Goal: Task Accomplishment & Management: Use online tool/utility

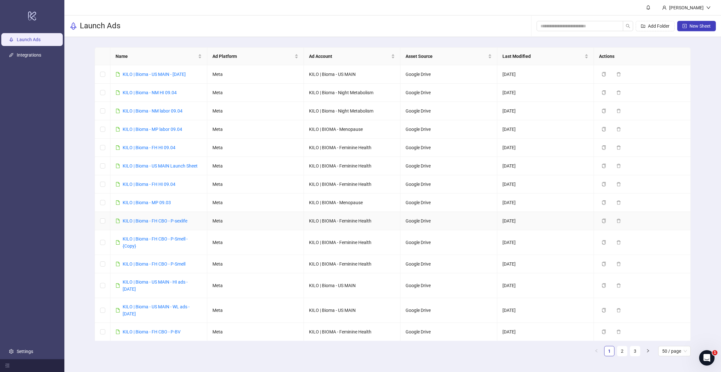
drag, startPoint x: 192, startPoint y: 225, endPoint x: 117, endPoint y: 224, distance: 75.0
click at [117, 225] on td "KILO | Bioma - FH CBO - P-sexlife" at bounding box center [158, 221] width 96 height 18
click at [686, 23] on button "New Sheet" at bounding box center [696, 26] width 39 height 10
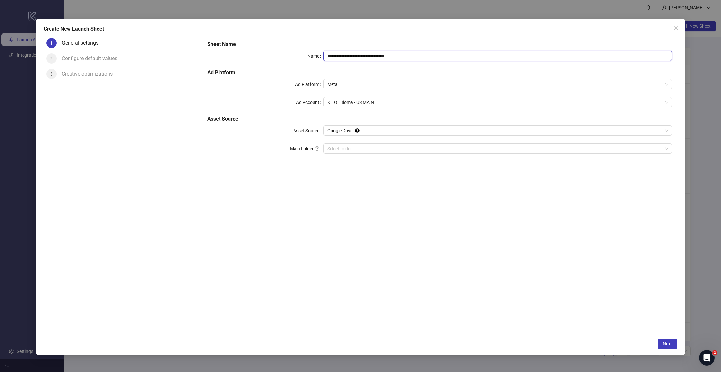
drag, startPoint x: 356, startPoint y: 56, endPoint x: 513, endPoint y: 68, distance: 157.4
click at [513, 68] on div "**********" at bounding box center [440, 101] width 470 height 126
click at [366, 103] on span "KILO | Bioma - US MAIN" at bounding box center [497, 102] width 341 height 10
type input "**********"
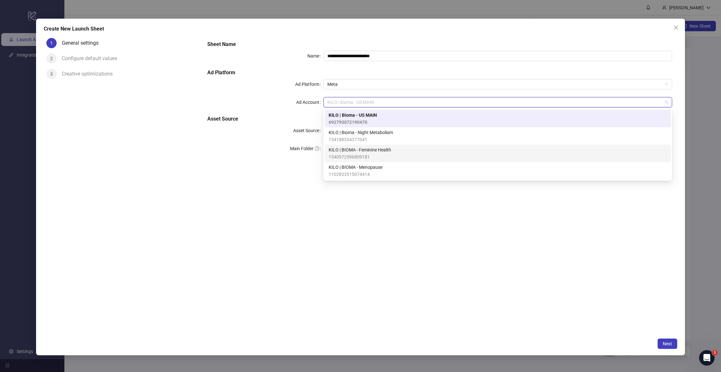
click at [361, 152] on span "KILO | BIOMA - Feminine Health" at bounding box center [359, 149] width 62 height 7
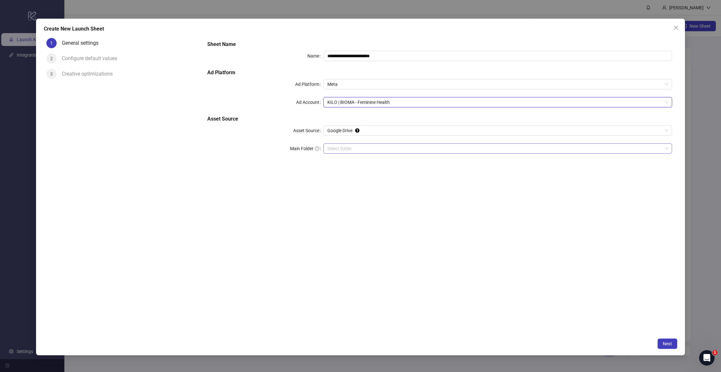
click at [362, 147] on input "Main Folder" at bounding box center [494, 149] width 335 height 10
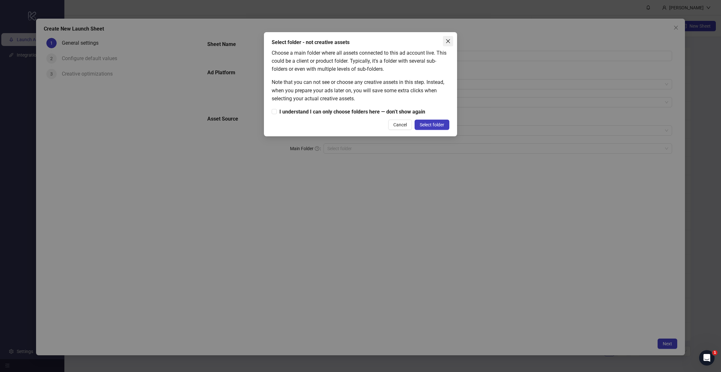
click at [449, 41] on icon "close" at bounding box center [447, 41] width 5 height 5
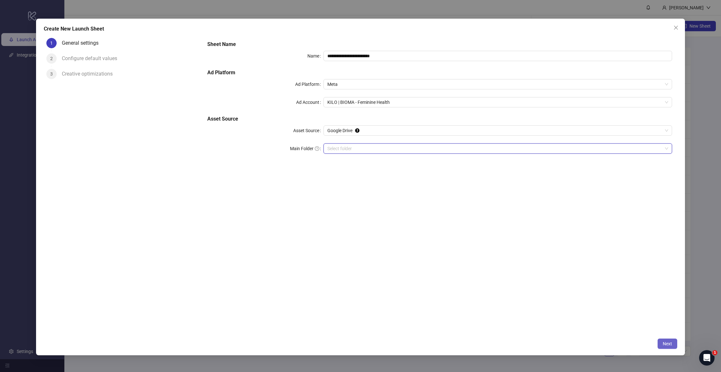
click at [668, 344] on span "Next" at bounding box center [666, 343] width 9 height 5
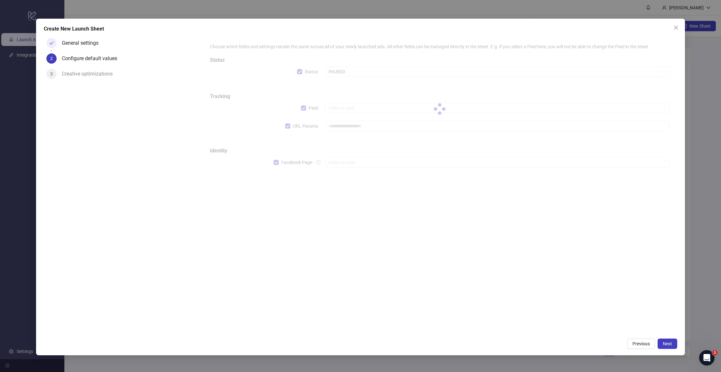
type input "**********"
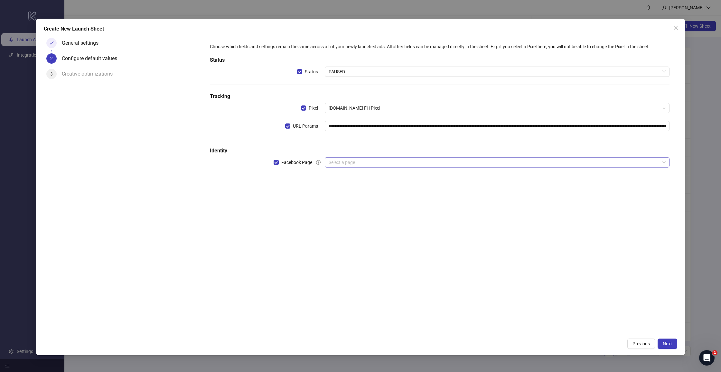
click at [345, 162] on input "search" at bounding box center [493, 163] width 331 height 10
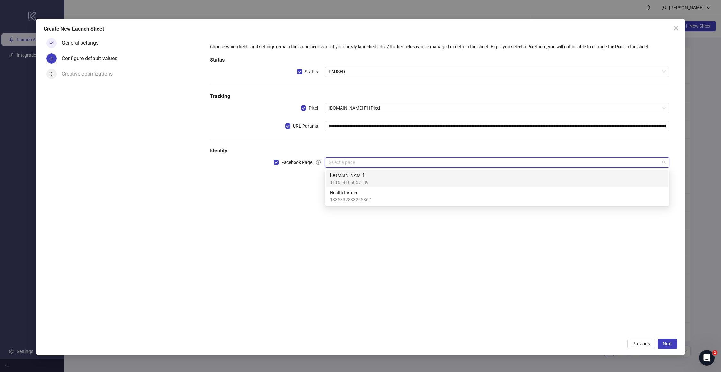
click at [344, 177] on span "[DOMAIN_NAME]" at bounding box center [349, 175] width 39 height 7
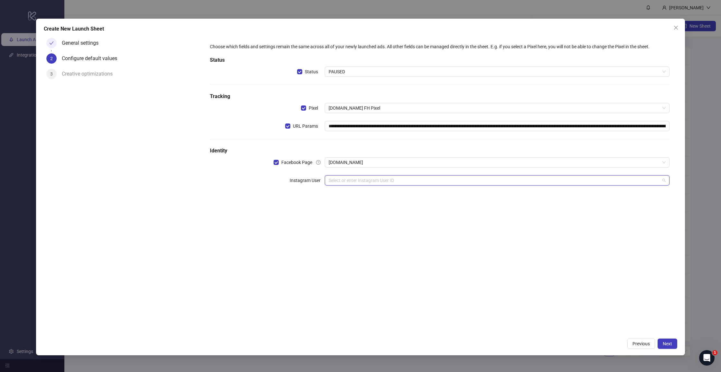
click at [344, 179] on input "search" at bounding box center [493, 181] width 331 height 10
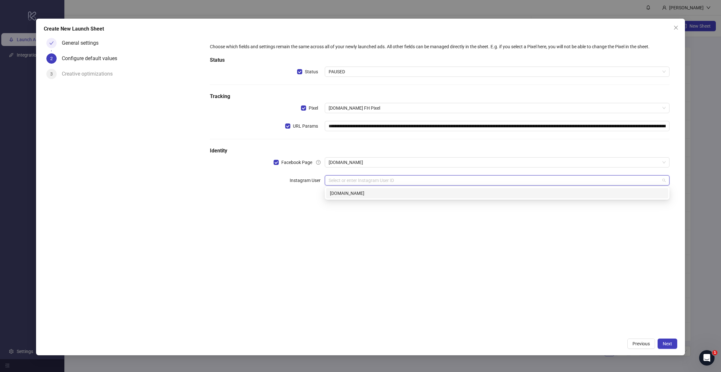
click at [346, 190] on div "[DOMAIN_NAME]" at bounding box center [497, 193] width 334 height 7
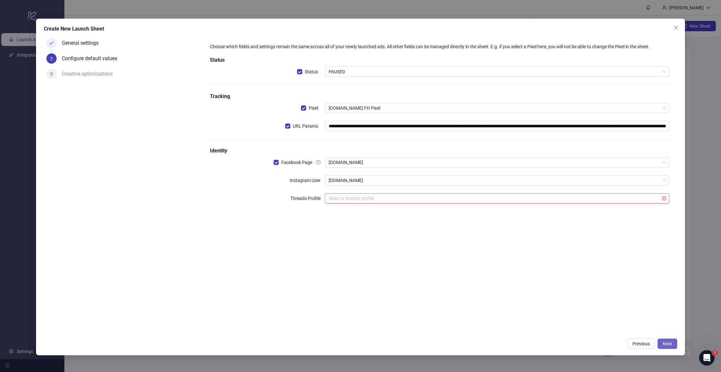
click at [667, 342] on span "Next" at bounding box center [666, 343] width 9 height 5
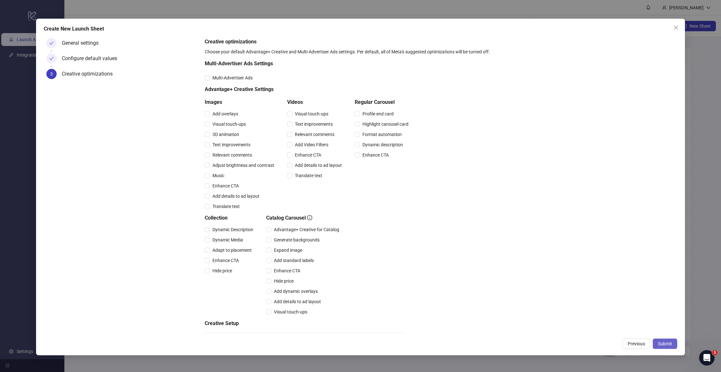
click at [671, 346] on span "Submit" at bounding box center [664, 343] width 14 height 5
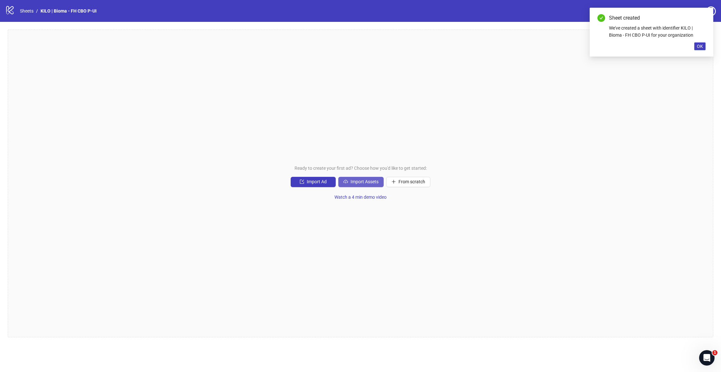
click at [361, 180] on span "Import Assets" at bounding box center [364, 181] width 28 height 5
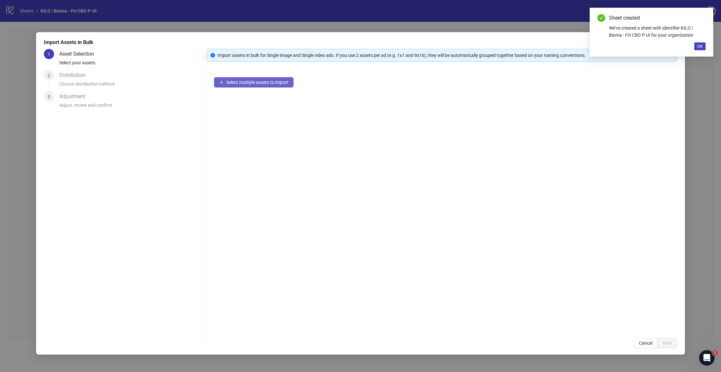
click at [278, 84] on span "Select multiple assets to import" at bounding box center [257, 82] width 62 height 5
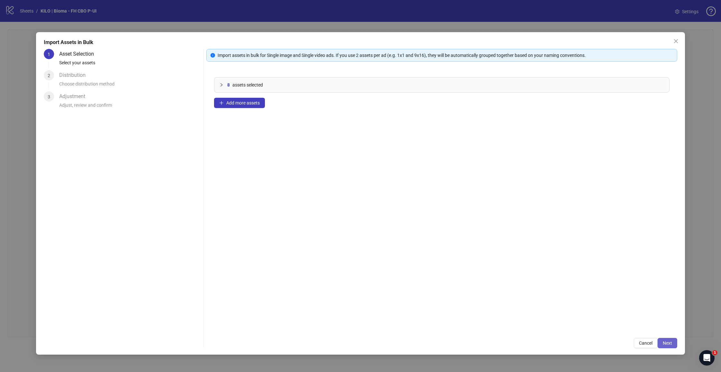
click at [671, 344] on span "Next" at bounding box center [666, 343] width 9 height 5
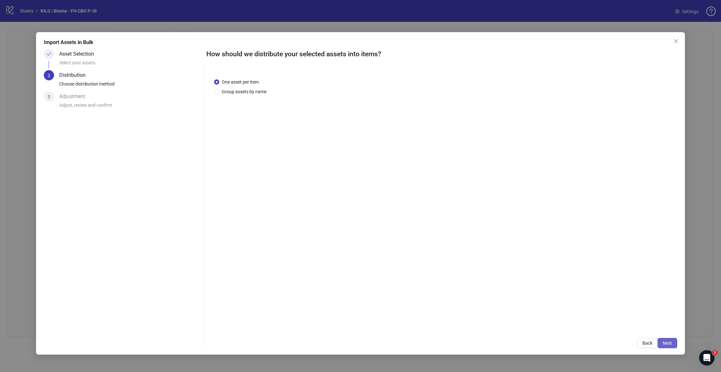
click at [668, 344] on span "Next" at bounding box center [666, 343] width 9 height 5
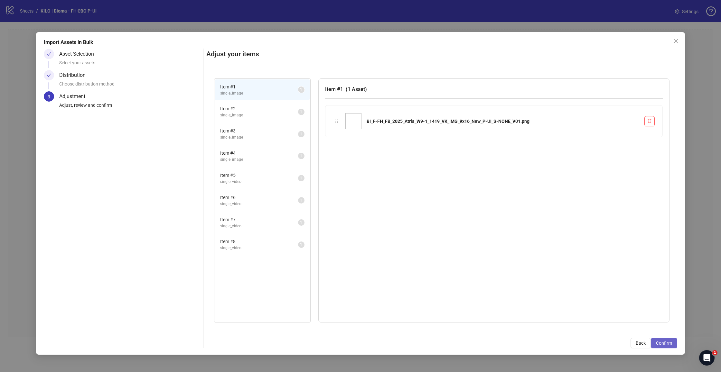
click at [672, 345] on button "Confirm" at bounding box center [663, 343] width 26 height 10
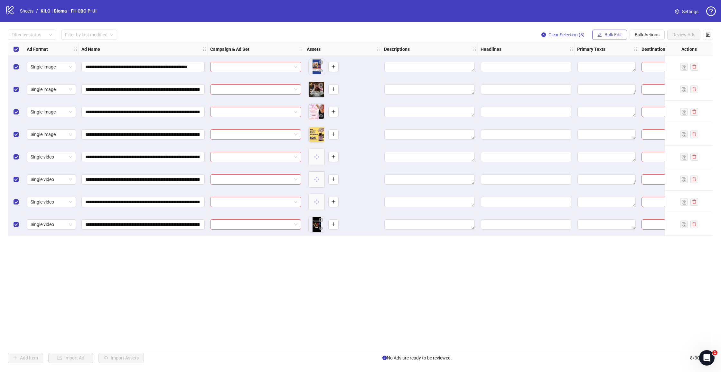
click at [619, 35] on span "Bulk Edit" at bounding box center [612, 34] width 17 height 5
click at [620, 72] on li "Campaign & Ad Set" at bounding box center [615, 68] width 46 height 10
drag, startPoint x: 569, startPoint y: 61, endPoint x: 568, endPoint y: 67, distance: 5.2
click at [569, 61] on input "search" at bounding box center [588, 63] width 115 height 10
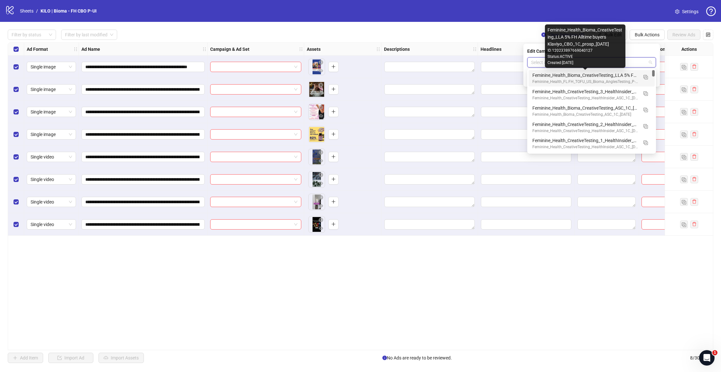
click at [542, 77] on div "Feminine_Health_Bioma_CreativeTesting_LLA 5% FH Alltime buyers Klaviyo_CBO_1C_p…" at bounding box center [585, 75] width 106 height 7
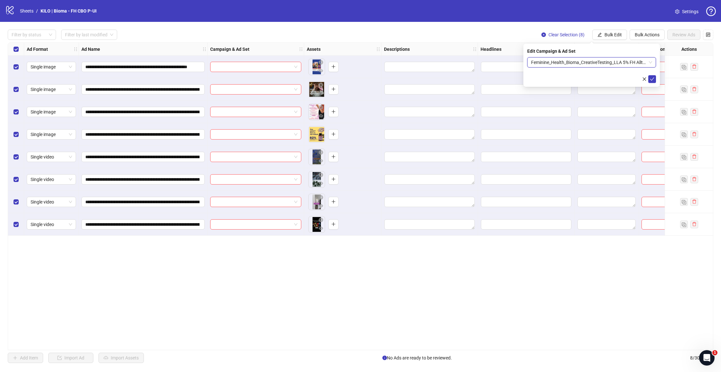
click at [644, 77] on icon "close" at bounding box center [644, 79] width 5 height 5
click at [617, 31] on button "Bulk Edit" at bounding box center [609, 35] width 35 height 10
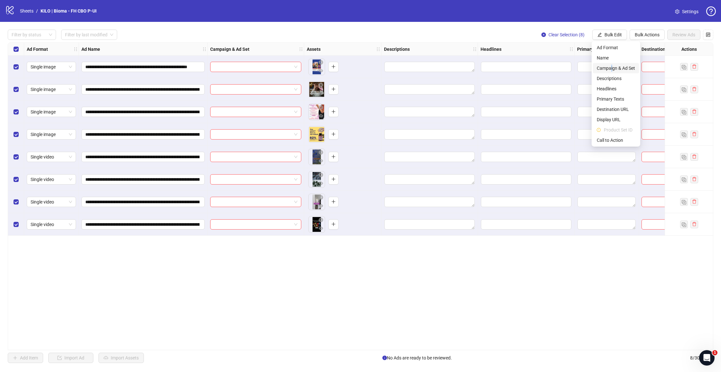
click at [611, 67] on span "Campaign & Ad Set" at bounding box center [615, 68] width 38 height 7
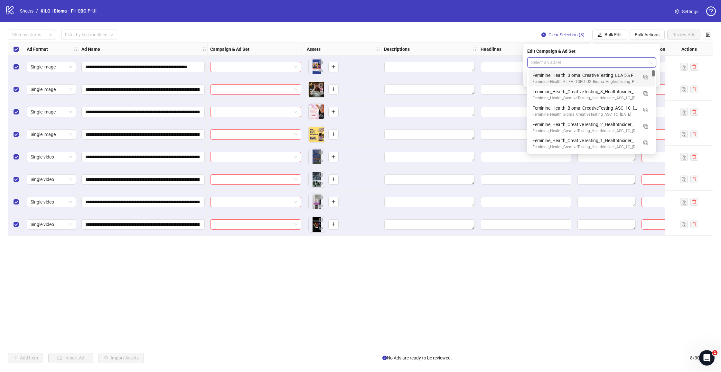
drag, startPoint x: 607, startPoint y: 58, endPoint x: 581, endPoint y: 72, distance: 29.5
click at [607, 58] on input "search" at bounding box center [588, 63] width 115 height 10
click at [287, 68] on input "search" at bounding box center [253, 67] width 78 height 10
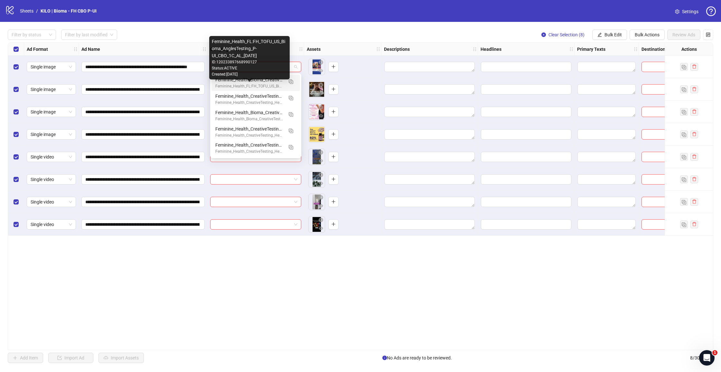
scroll to position [0, 0]
click at [276, 85] on div "Feminine_Health_FL:FH_TOFU_US_Bioma_AnglesTesting_P-UI_CBO_1C_AL_[DATE]" at bounding box center [249, 86] width 68 height 6
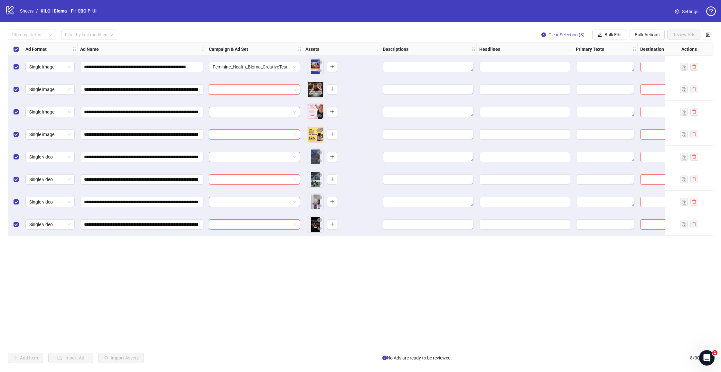
click at [266, 87] on input "search" at bounding box center [252, 90] width 78 height 10
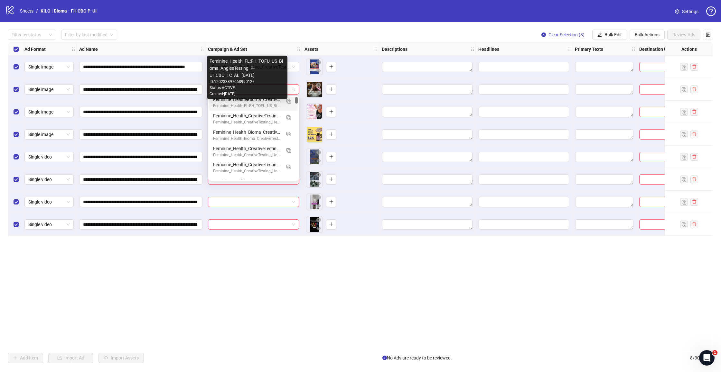
scroll to position [0, 0]
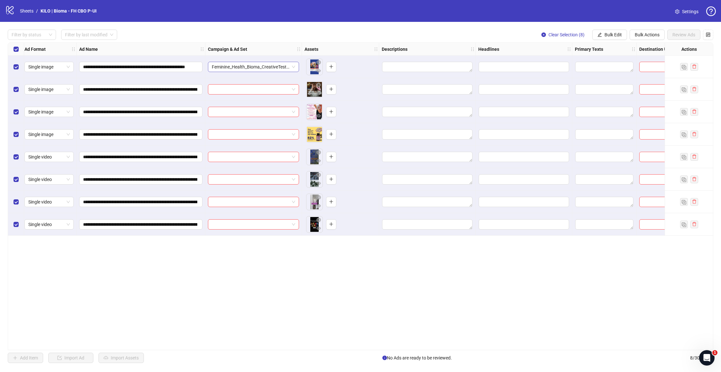
drag, startPoint x: 301, startPoint y: 73, endPoint x: 265, endPoint y: 67, distance: 36.9
click at [301, 73] on div "Feminine_Health_Bioma_CreativeTesting_LLA 5% FH Alltime buyers Klaviyo_CBO_1C_p…" at bounding box center [253, 67] width 96 height 23
click at [264, 67] on span "Feminine_Health_Bioma_CreativeTesting_LLA 5% FH Alltime buyers Klaviyo_CBO_1C_p…" at bounding box center [253, 67] width 83 height 10
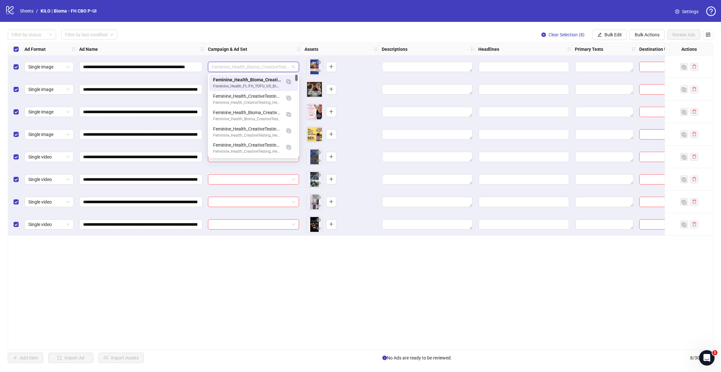
click at [297, 55] on div "Campaign & Ad Set" at bounding box center [253, 49] width 96 height 13
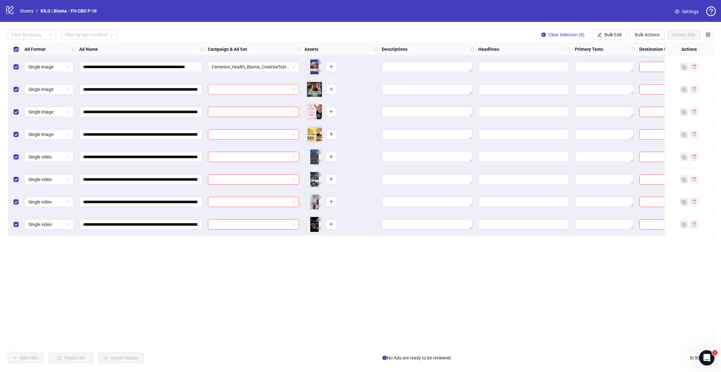
click at [263, 91] on input "search" at bounding box center [251, 90] width 78 height 10
drag, startPoint x: 300, startPoint y: 69, endPoint x: 273, endPoint y: 67, distance: 26.8
click at [300, 69] on div "Feminine_Health_Bioma_CreativeTesting_LLA 5% FH Alltime buyers Klaviyo_CBO_1C_p…" at bounding box center [253, 67] width 96 height 23
click at [272, 67] on span "Feminine_Health_Bioma_CreativeTesting_LLA 5% FH Alltime buyers Klaviyo_CBO_1C_p…" at bounding box center [253, 67] width 83 height 10
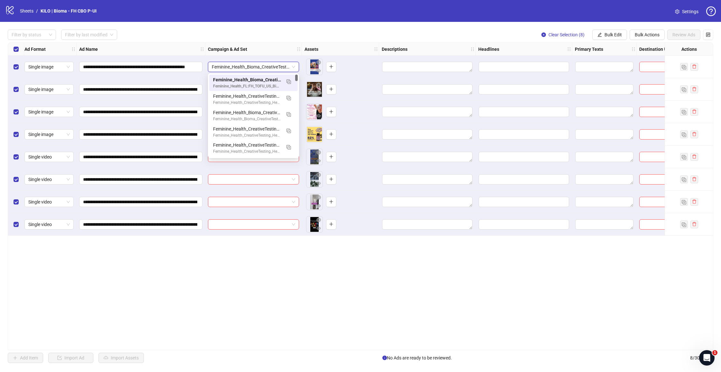
click at [289, 53] on div "Campaign & Ad Set" at bounding box center [253, 49] width 96 height 13
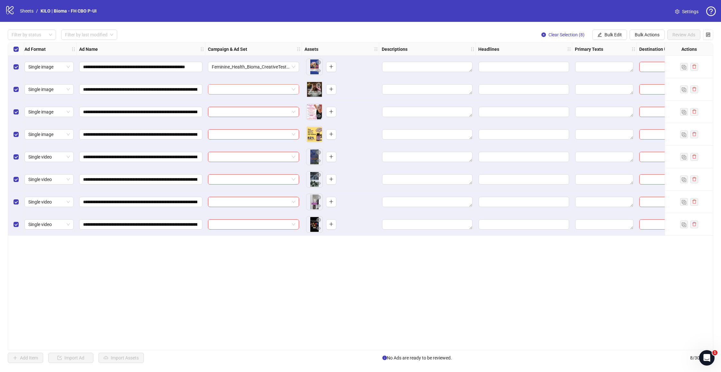
click at [259, 89] on input "search" at bounding box center [251, 90] width 78 height 10
click at [288, 48] on div "Campaign & Ad Set" at bounding box center [253, 49] width 96 height 13
click at [600, 34] on icon "edit" at bounding box center [599, 34] width 5 height 5
click at [604, 70] on span "Campaign & Ad Set" at bounding box center [615, 68] width 38 height 7
click at [584, 69] on form "Select an adset" at bounding box center [591, 70] width 129 height 26
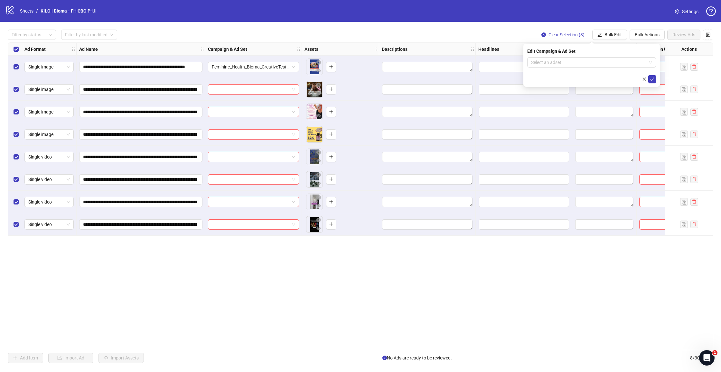
drag, startPoint x: 584, startPoint y: 65, endPoint x: 580, endPoint y: 70, distance: 6.4
click at [584, 65] on input "search" at bounding box center [588, 63] width 115 height 10
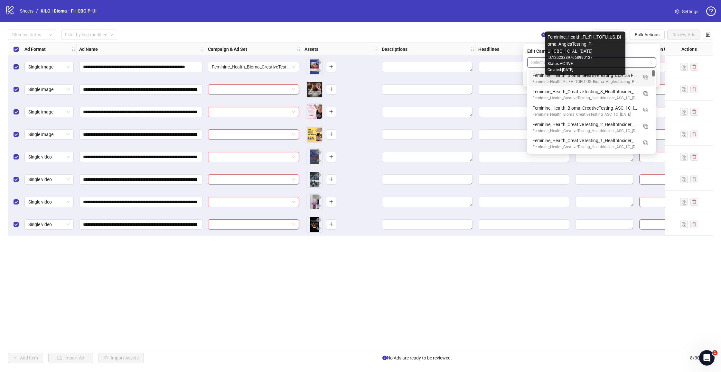
click at [575, 79] on div "Feminine_Health_FL:FH_TOFU_US_Bioma_AnglesTesting_P-UI_CBO_1C_AL_[DATE]" at bounding box center [585, 82] width 106 height 6
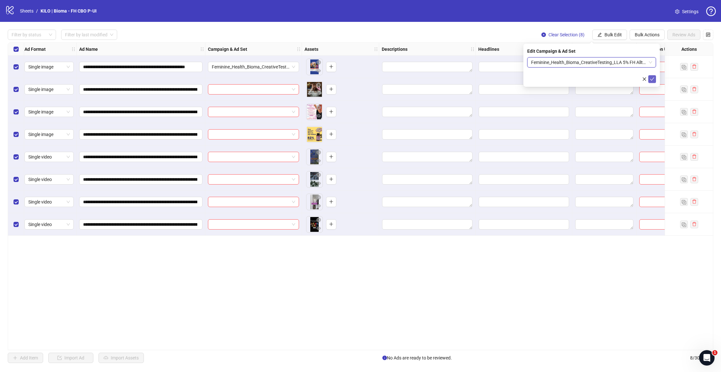
click at [653, 78] on icon "check" at bounding box center [652, 79] width 4 height 3
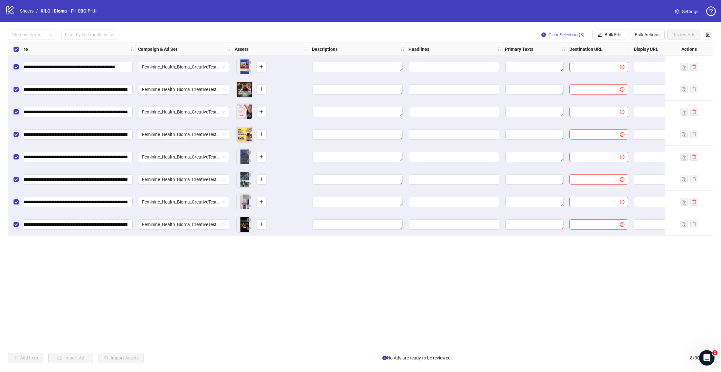
scroll to position [0, 145]
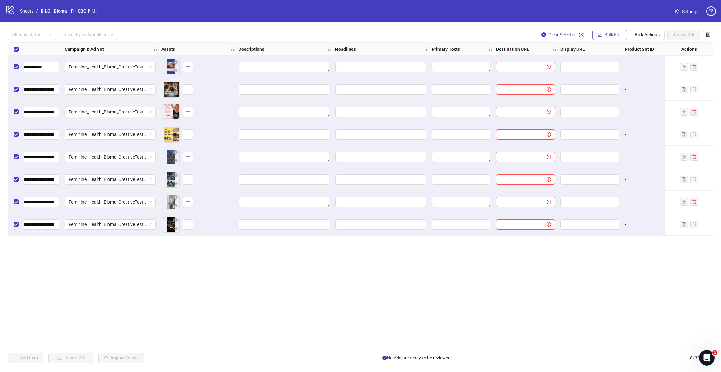
click at [612, 34] on span "Bulk Edit" at bounding box center [612, 34] width 17 height 5
click at [609, 111] on span "Destination URL" at bounding box center [615, 109] width 38 height 7
click at [567, 61] on input "text" at bounding box center [589, 62] width 116 height 7
paste input "**********"
type input "**********"
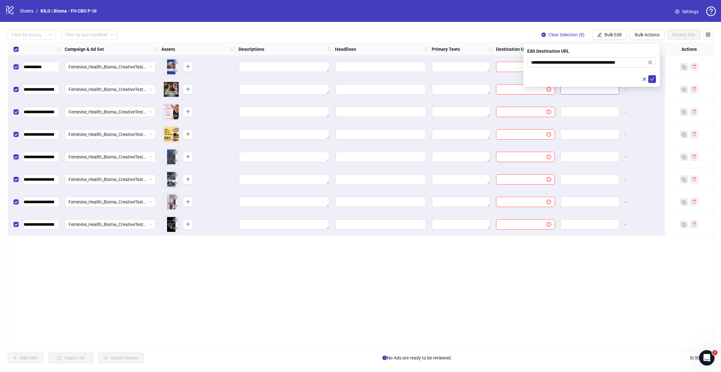
drag, startPoint x: 654, startPoint y: 79, endPoint x: 572, endPoint y: 91, distance: 82.6
click at [654, 79] on icon "check" at bounding box center [651, 79] width 5 height 5
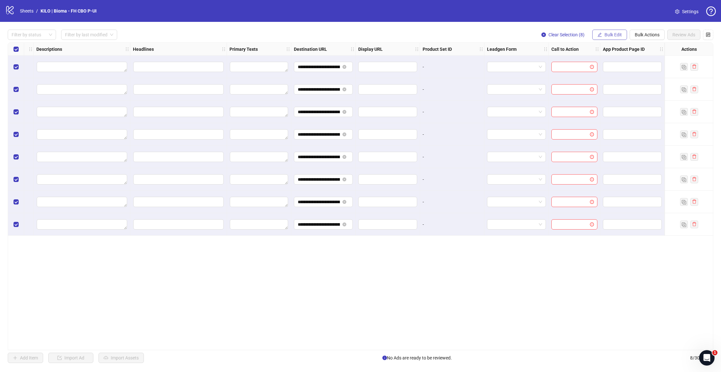
scroll to position [0, 347]
click at [598, 32] on button "Bulk Edit" at bounding box center [609, 35] width 35 height 10
drag, startPoint x: 614, startPoint y: 143, endPoint x: 611, endPoint y: 141, distance: 3.7
click at [614, 143] on span "Call to Action" at bounding box center [615, 140] width 38 height 7
click at [559, 65] on input "search" at bounding box center [588, 63] width 115 height 10
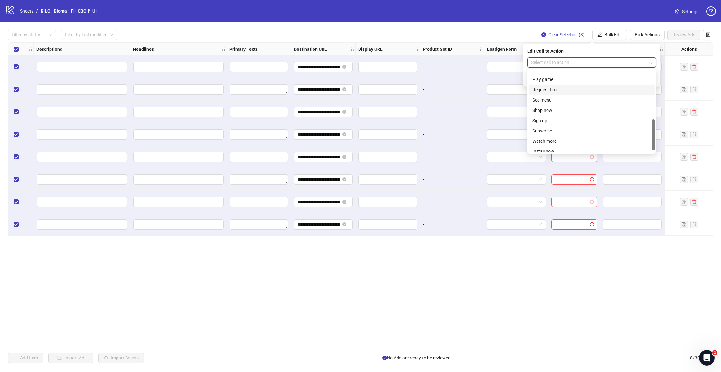
scroll to position [134, 0]
click at [549, 96] on div "Shop now" at bounding box center [591, 95] width 118 height 7
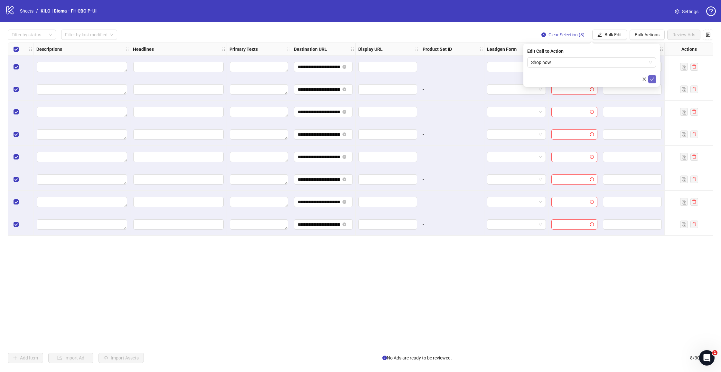
click at [652, 79] on icon "check" at bounding box center [652, 79] width 4 height 3
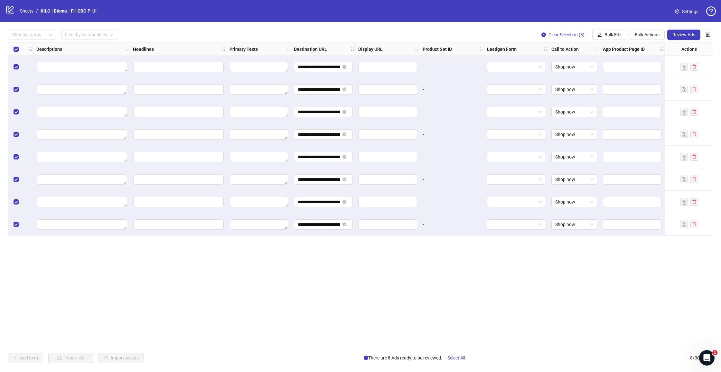
scroll to position [0, 0]
drag, startPoint x: 599, startPoint y: 29, endPoint x: 599, endPoint y: 34, distance: 4.5
click at [599, 29] on div "**********" at bounding box center [360, 196] width 721 height 349
click at [599, 36] on icon "edit" at bounding box center [599, 34] width 5 height 5
click at [600, 98] on span "Primary Texts" at bounding box center [615, 99] width 38 height 7
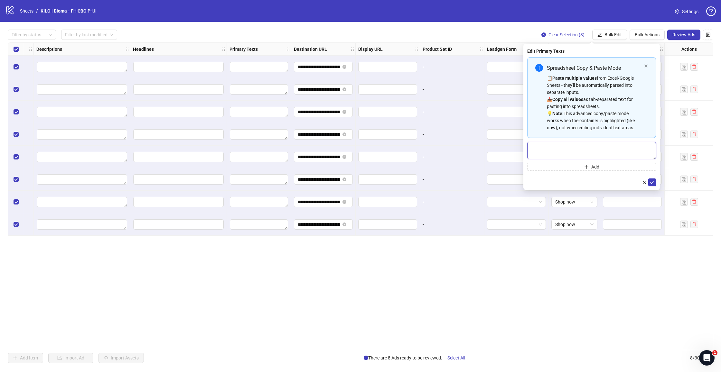
drag, startPoint x: 606, startPoint y: 153, endPoint x: 613, endPoint y: 153, distance: 7.4
click at [606, 153] on textarea "Multi-text input container - paste or copy values" at bounding box center [591, 150] width 129 height 17
paste textarea "**********"
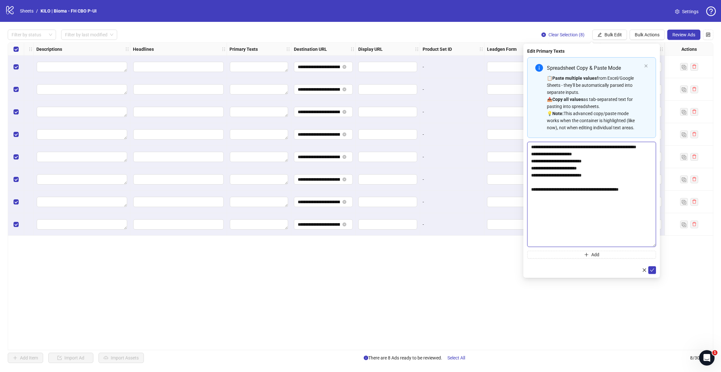
click at [671, 249] on body "**********" at bounding box center [360, 186] width 721 height 372
click at [603, 194] on textarea "**********" at bounding box center [591, 196] width 129 height 109
click at [604, 194] on textarea "**********" at bounding box center [591, 196] width 129 height 109
type textarea "**********"
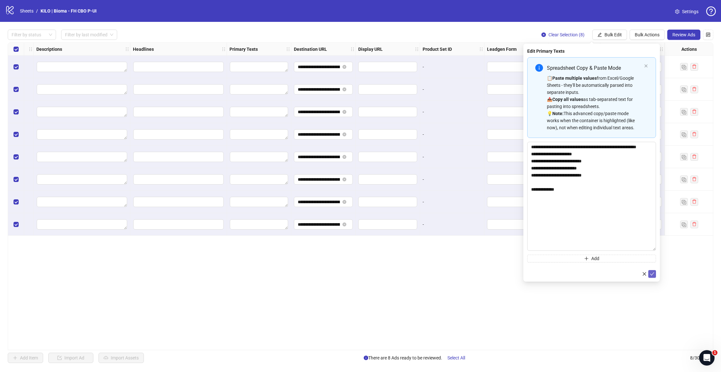
click at [653, 278] on button "submit" at bounding box center [652, 274] width 8 height 8
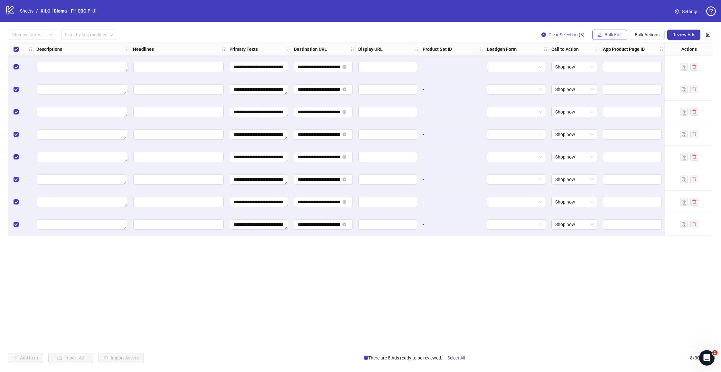
click at [601, 33] on button "Bulk Edit" at bounding box center [609, 35] width 35 height 10
click at [604, 89] on span "Headlines" at bounding box center [615, 88] width 38 height 7
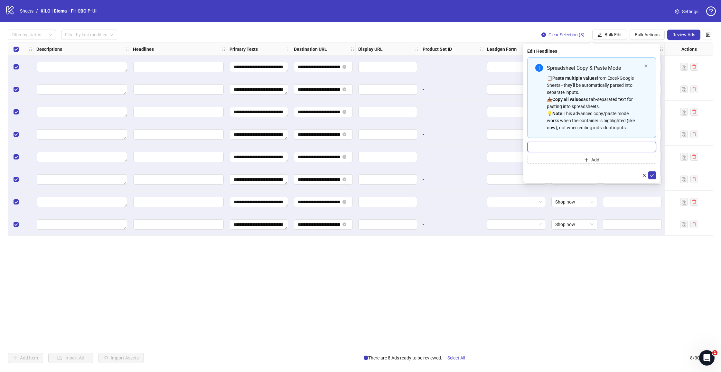
click at [601, 148] on input "Multi-input container - paste or copy values" at bounding box center [591, 147] width 129 height 10
paste input "**********"
type input "**********"
click at [652, 175] on icon "check" at bounding box center [652, 175] width 4 height 3
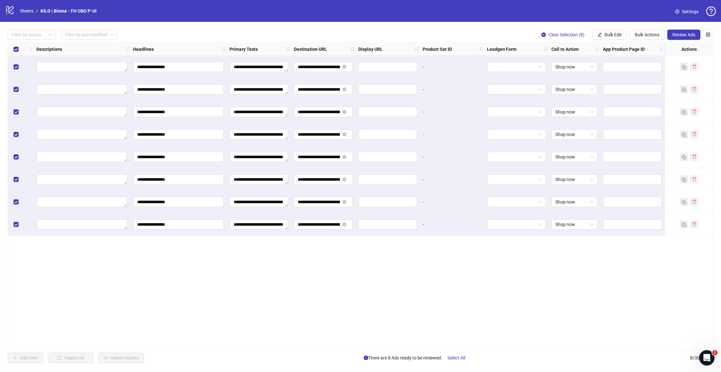
scroll to position [0, 347]
click at [318, 43] on div "**********" at bounding box center [179, 43] width 1036 height 0
click at [679, 34] on span "Review Ads" at bounding box center [683, 34] width 23 height 5
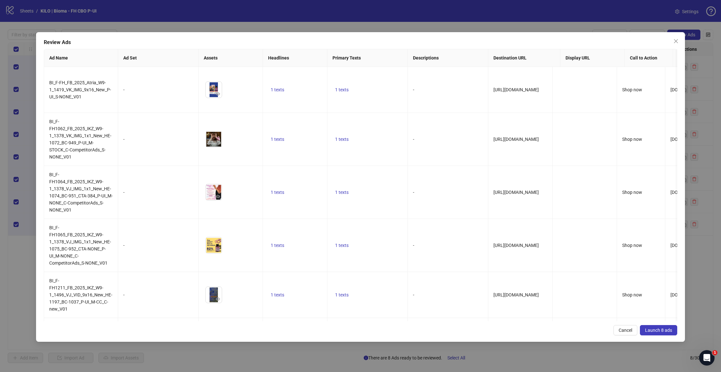
click at [661, 328] on span "Launch 8 ads" at bounding box center [658, 330] width 27 height 5
